Goal: Task Accomplishment & Management: Manage account settings

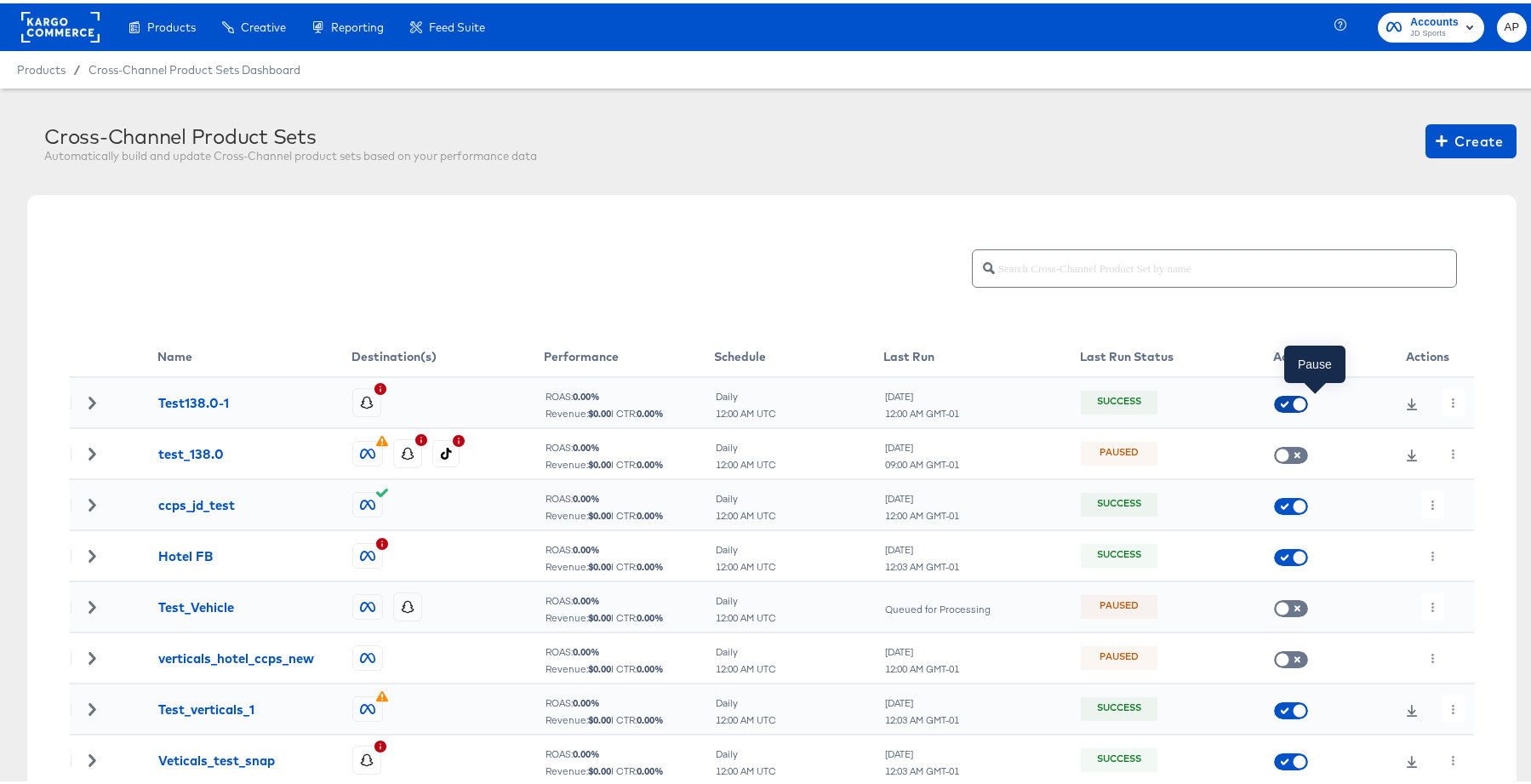
click at [1277, 396] on input "checkbox" at bounding box center [1299, 405] width 51 height 17
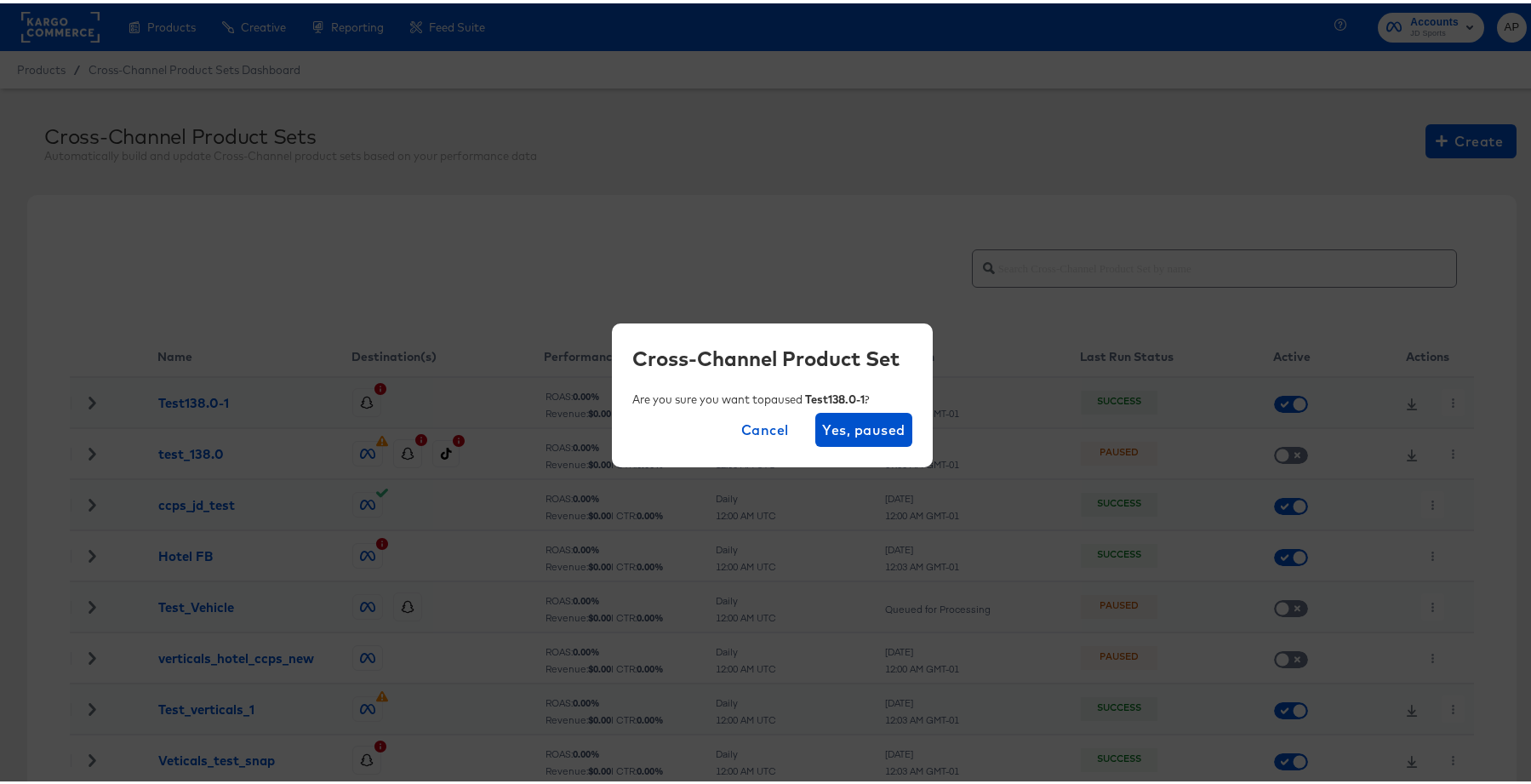
click at [768, 421] on span "Cancel" at bounding box center [764, 427] width 47 height 24
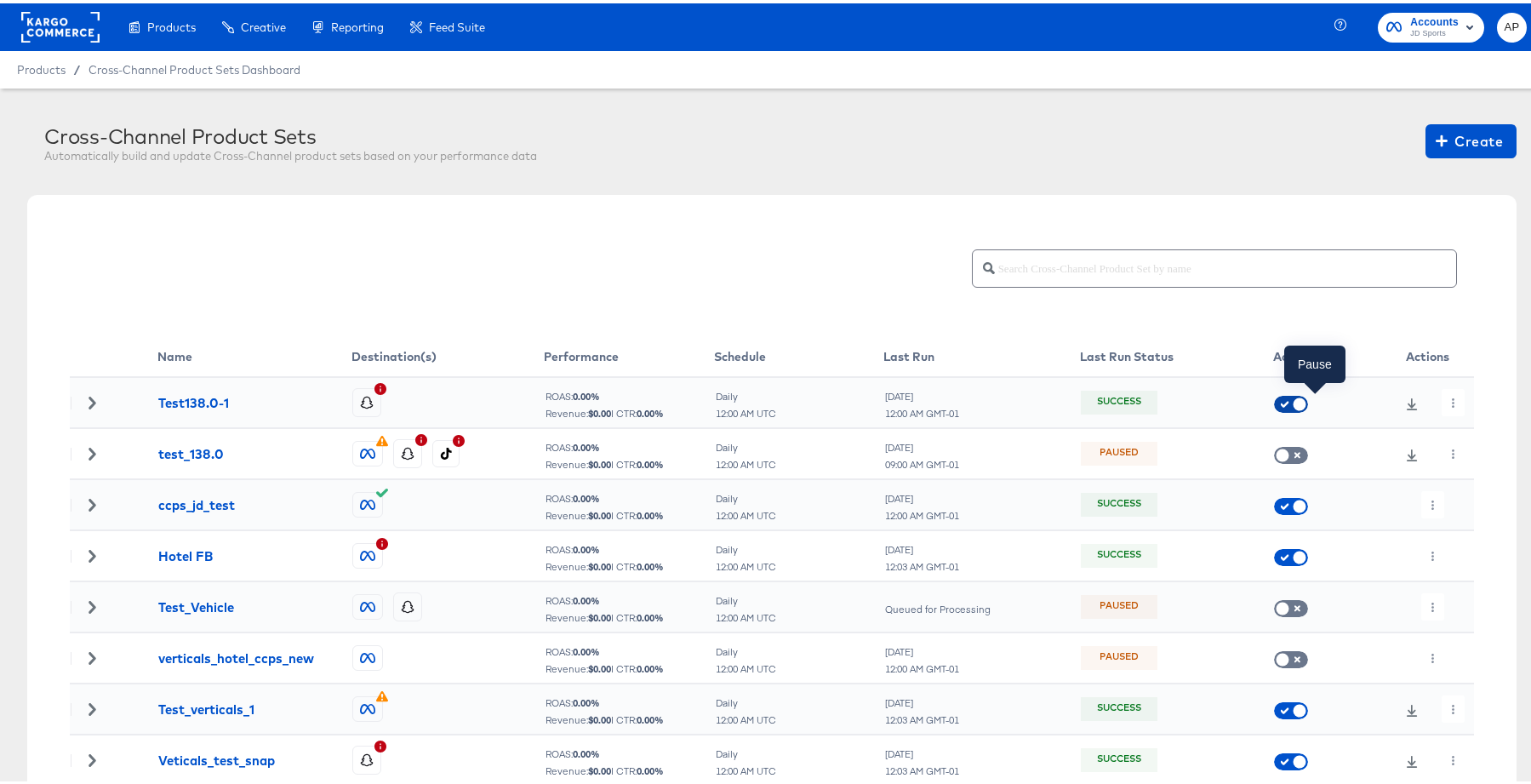
click at [1277, 398] on input "checkbox" at bounding box center [1299, 405] width 51 height 17
checkbox input "true"
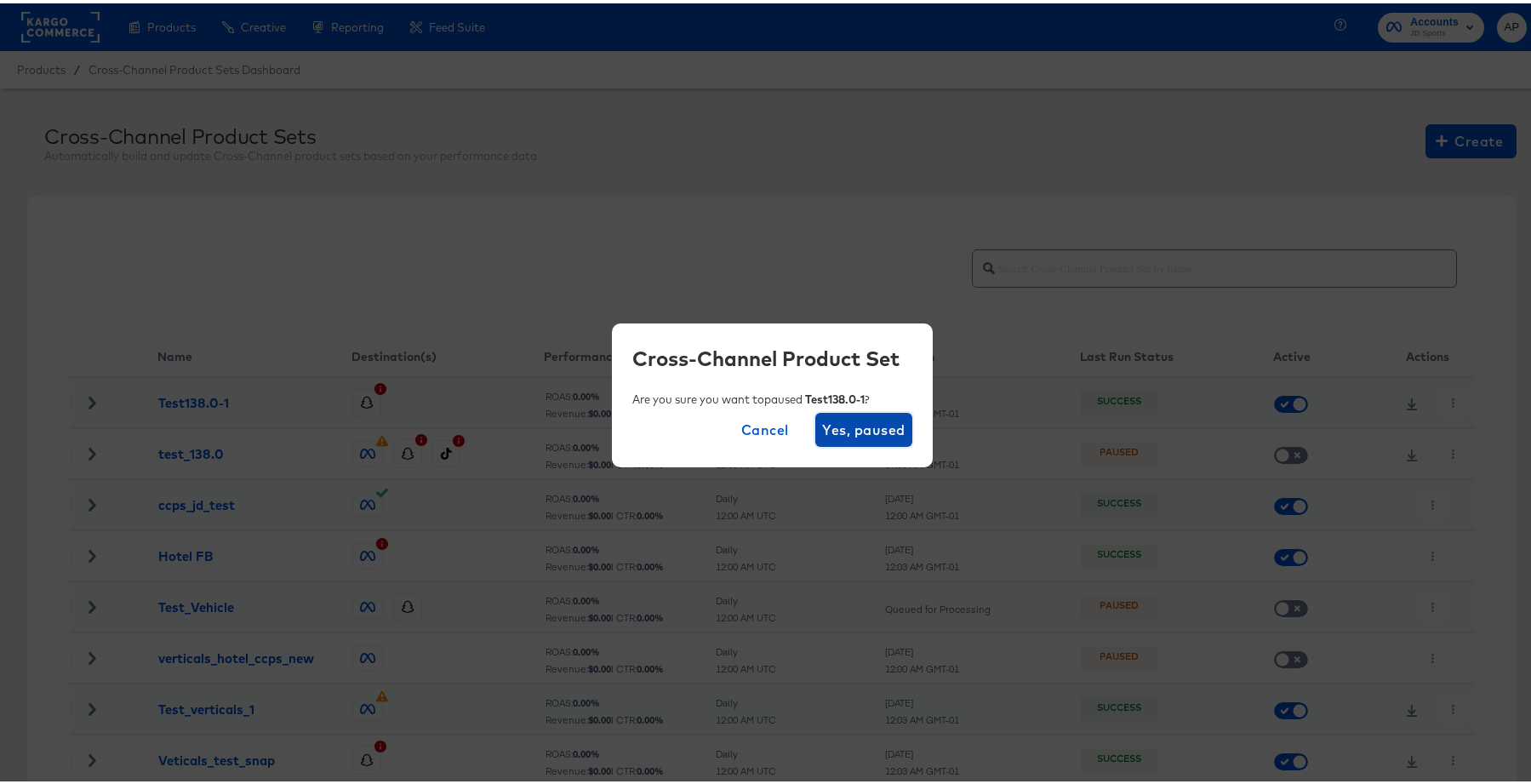
click at [857, 426] on span "Yes, paused" at bounding box center [864, 427] width 83 height 24
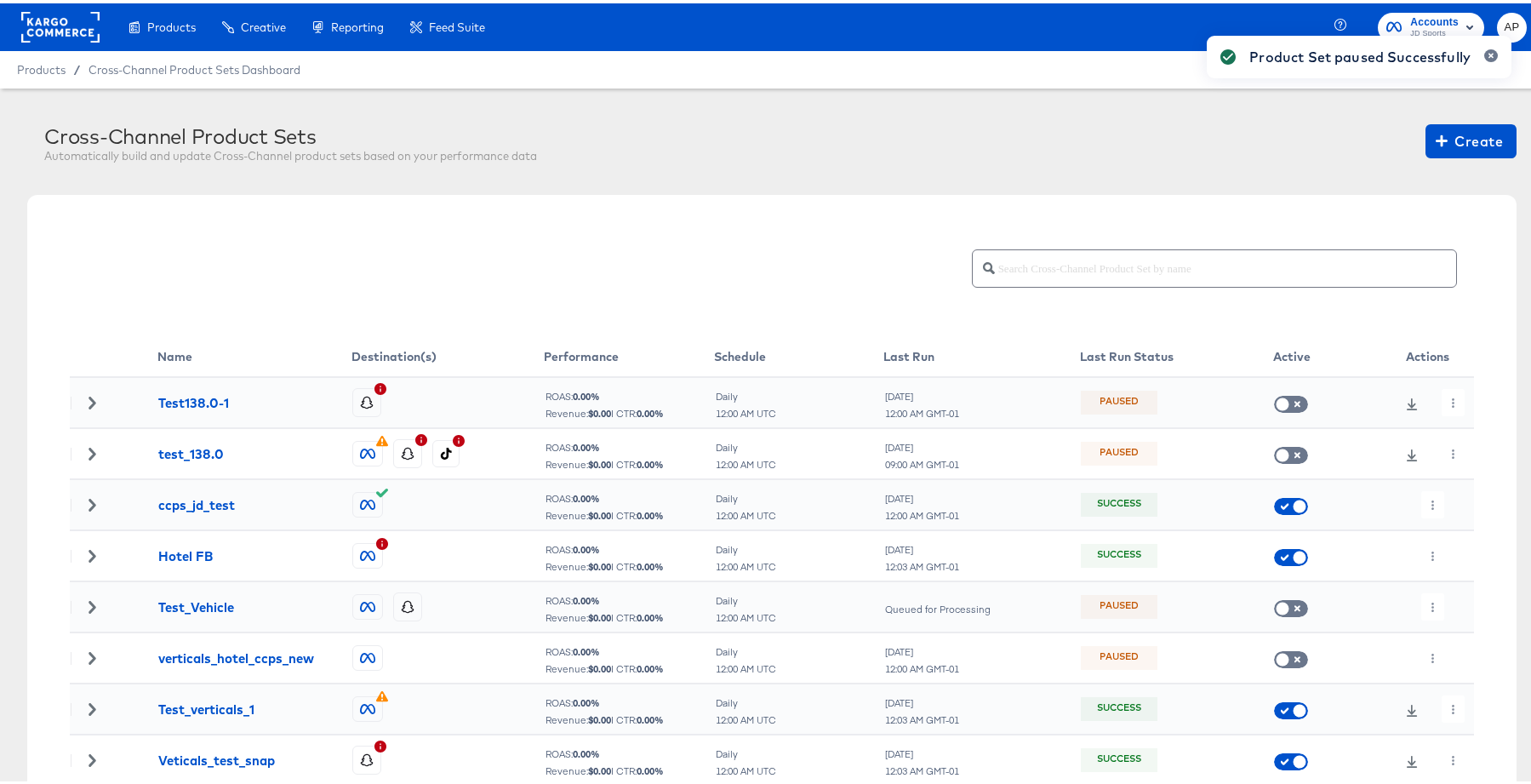
click at [1284, 401] on div "Product Set paused Successfully" at bounding box center [1359, 361] width 338 height 692
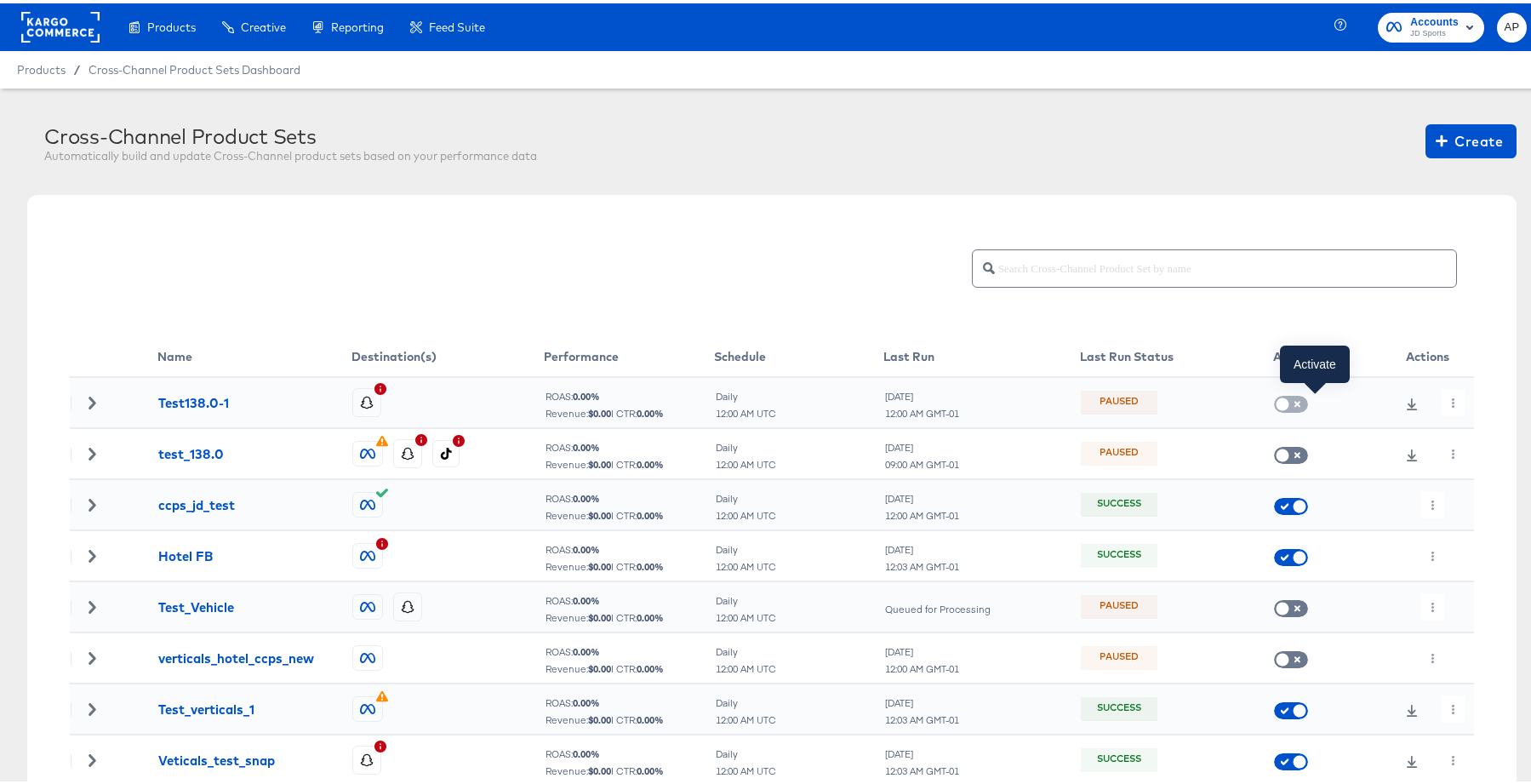
click at [1281, 405] on input "checkbox" at bounding box center [1282, 405] width 51 height 17
checkbox input "false"
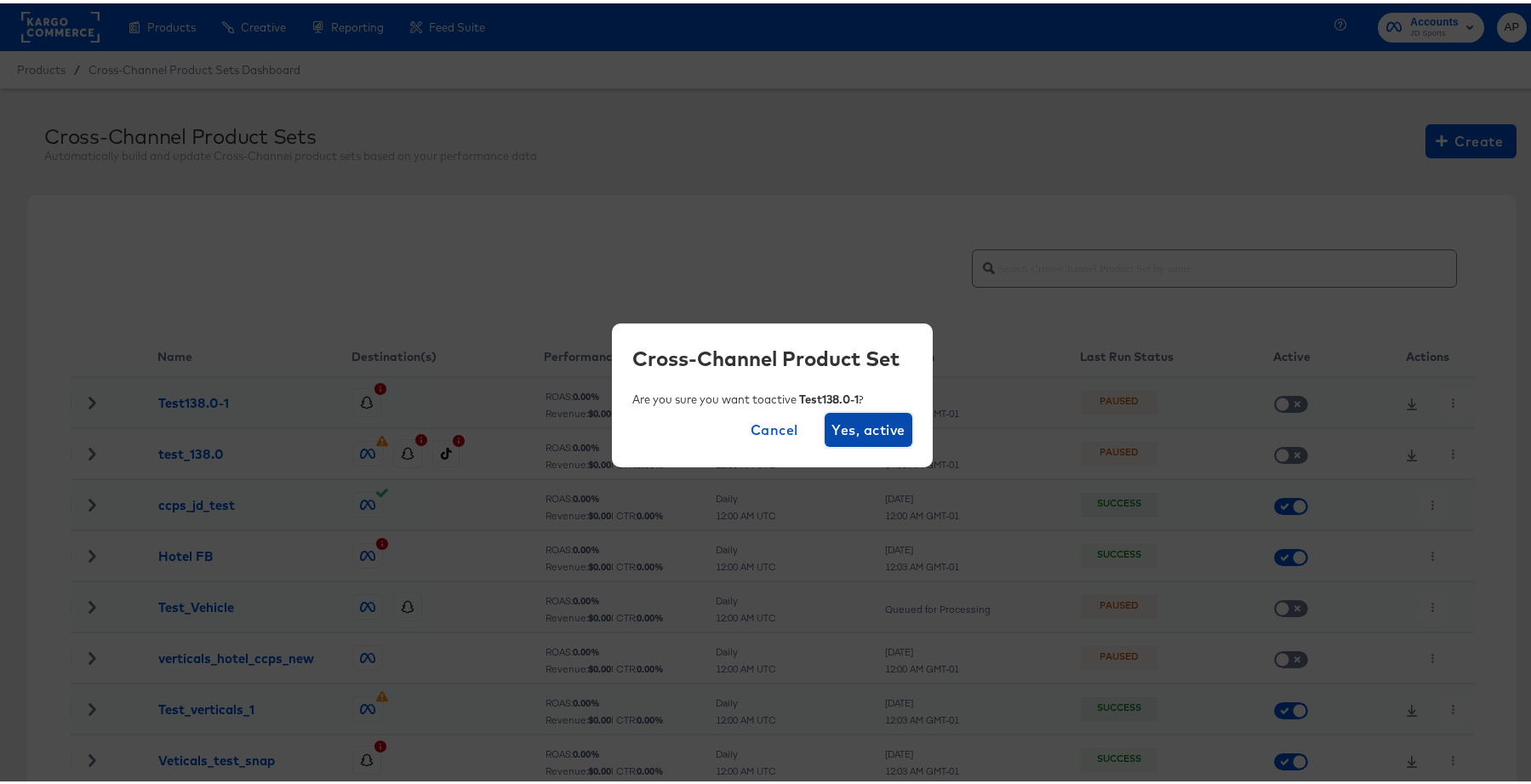
click at [851, 434] on span "Yes, active" at bounding box center [868, 427] width 73 height 24
